Goal: Task Accomplishment & Management: Manage account settings

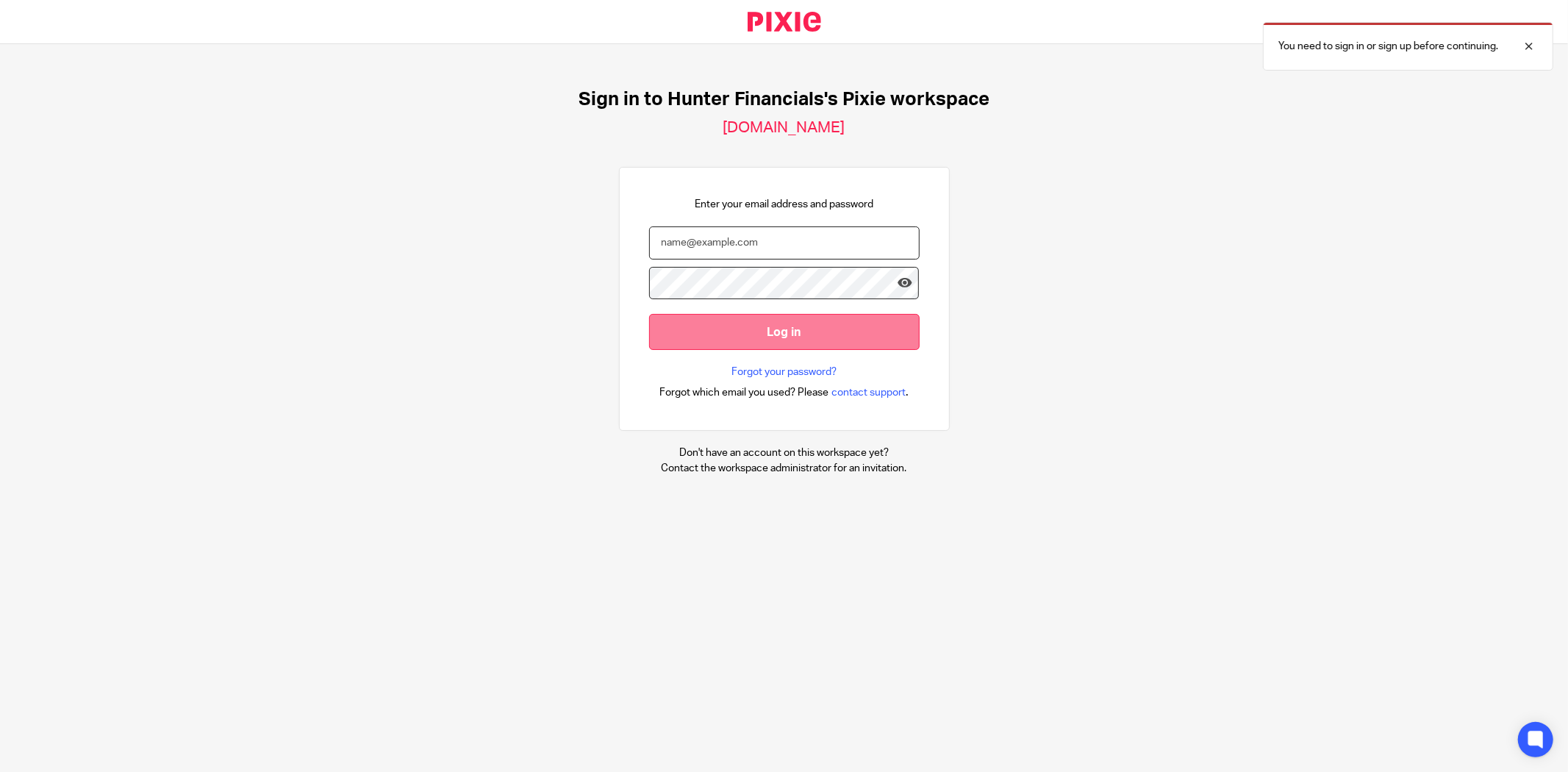
type input "Bookkeeping@hunterfinancials.com"
click at [684, 340] on input "Log in" at bounding box center [784, 332] width 270 height 36
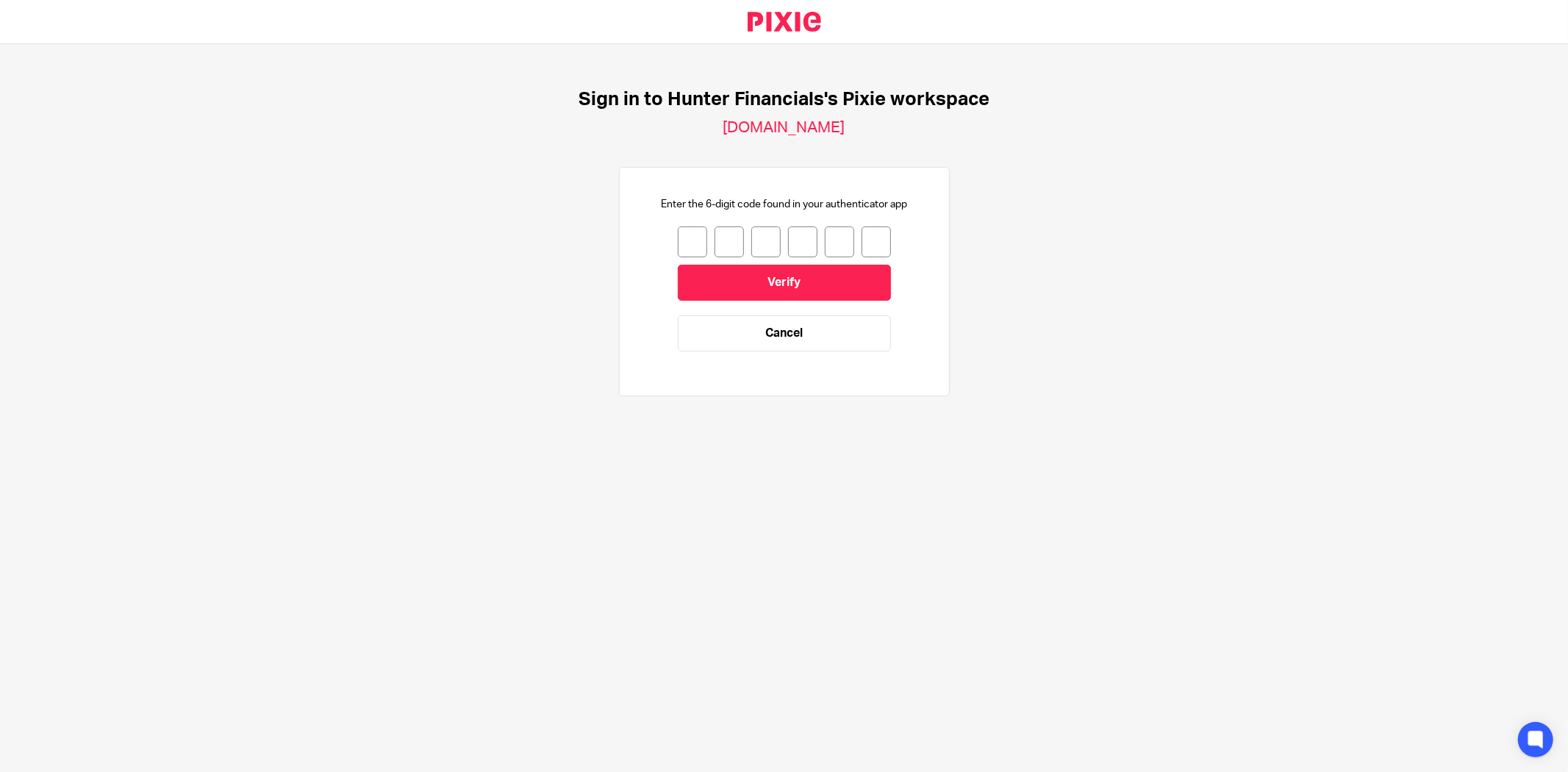
click at [678, 248] on input "number" at bounding box center [692, 242] width 30 height 31
type input "1"
type input "2"
type input "6"
type input "4"
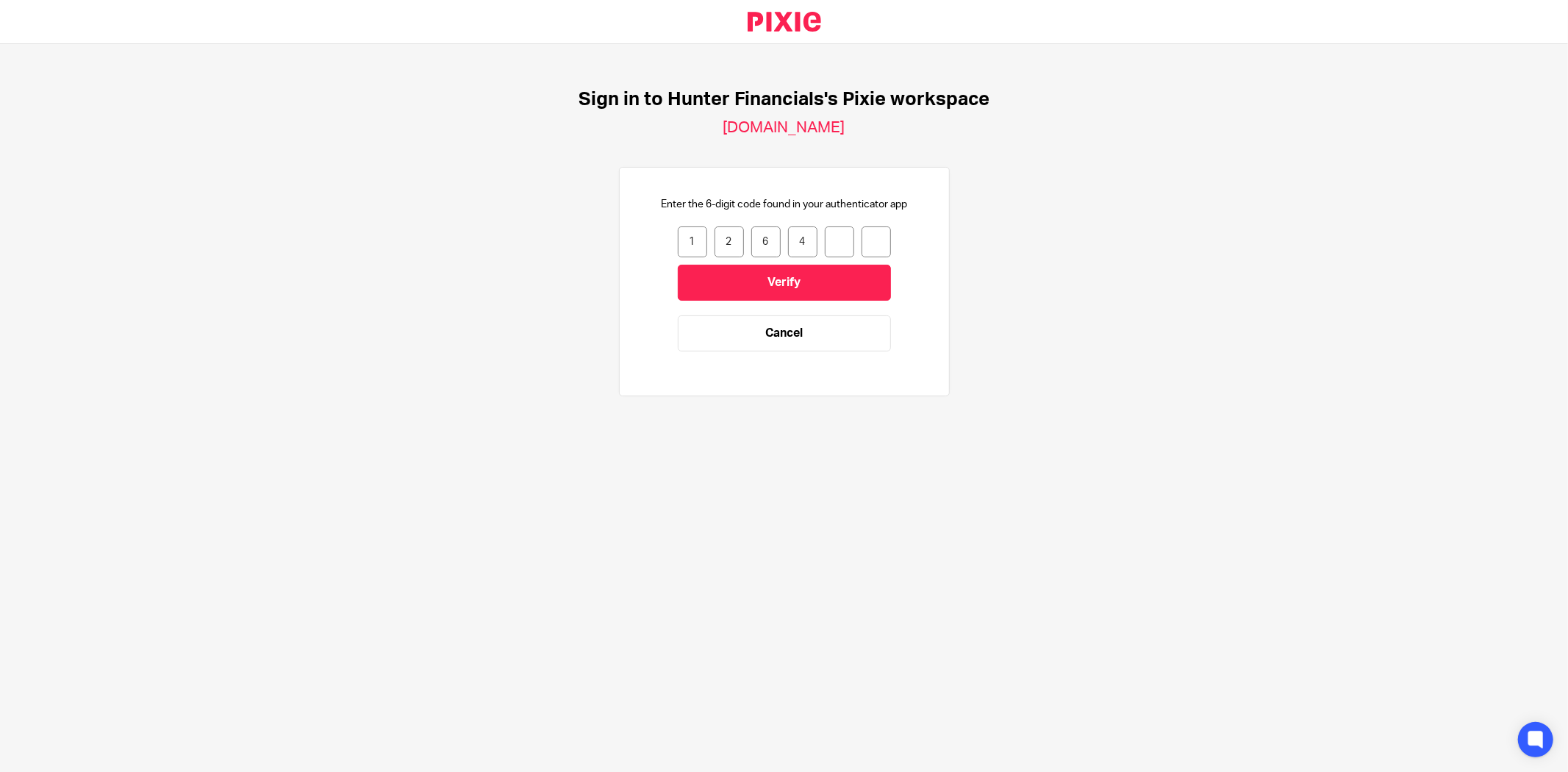
type input "1"
type input "0"
click at [728, 291] on input "Verify" at bounding box center [784, 282] width 213 height 36
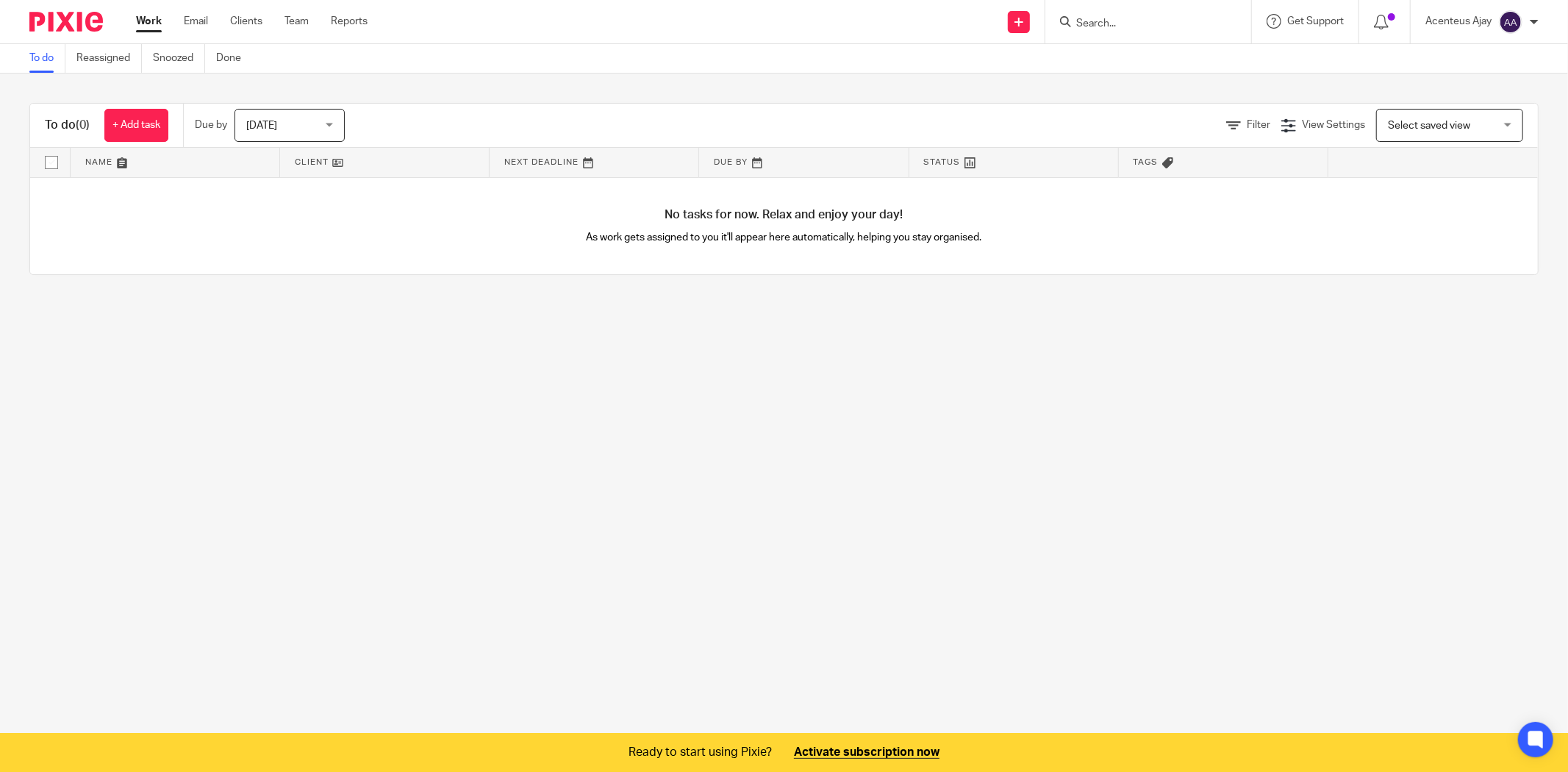
click at [170, 379] on main "To do Reassigned Snoozed Done To do (0) + Add task Due by [DATE] [DATE] [DATE] …" at bounding box center [784, 386] width 1568 height 772
click at [743, 471] on main "To do Reassigned Snoozed Done To do (0) + Add task Due by [DATE] [DATE] [DATE] …" at bounding box center [784, 386] width 1568 height 772
click at [671, 747] on link at bounding box center [784, 752] width 1568 height 39
